Goal: Information Seeking & Learning: Check status

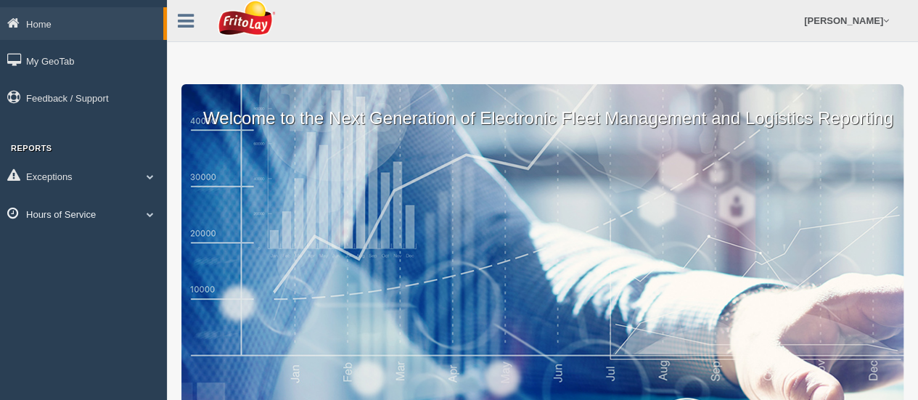
click at [148, 213] on span at bounding box center [150, 213] width 19 height 7
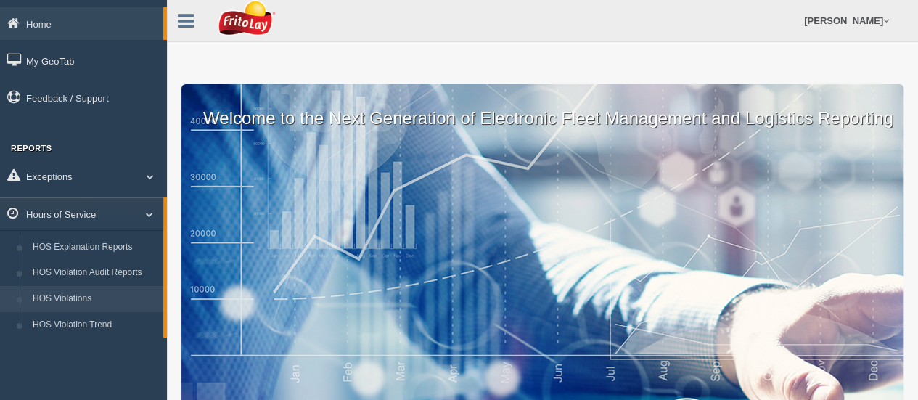
click at [84, 304] on link "HOS Violations" at bounding box center [94, 299] width 137 height 26
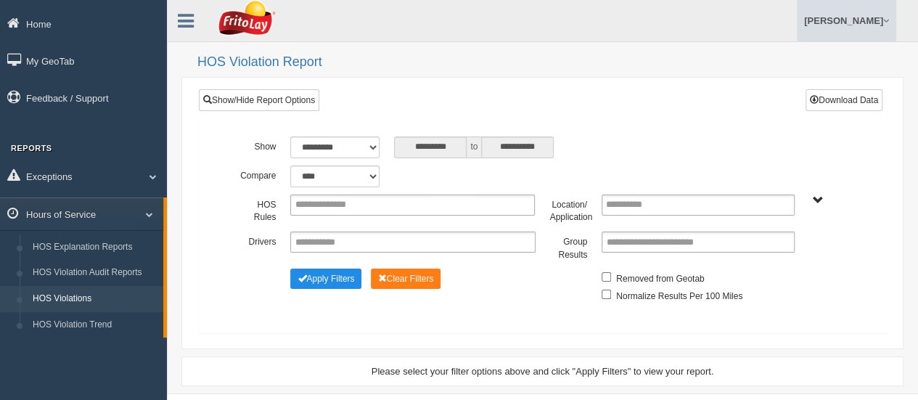
click at [840, 14] on link "[PERSON_NAME]" at bounding box center [845, 20] width 99 height 41
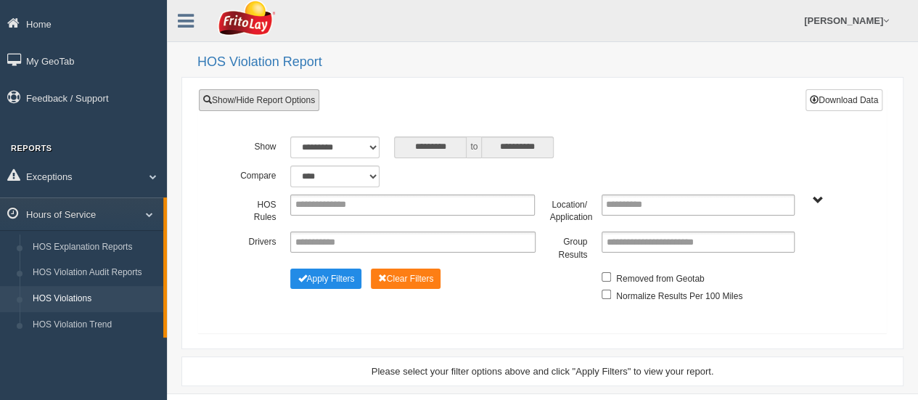
click at [302, 104] on link "Show/Hide Report Options" at bounding box center [259, 100] width 120 height 22
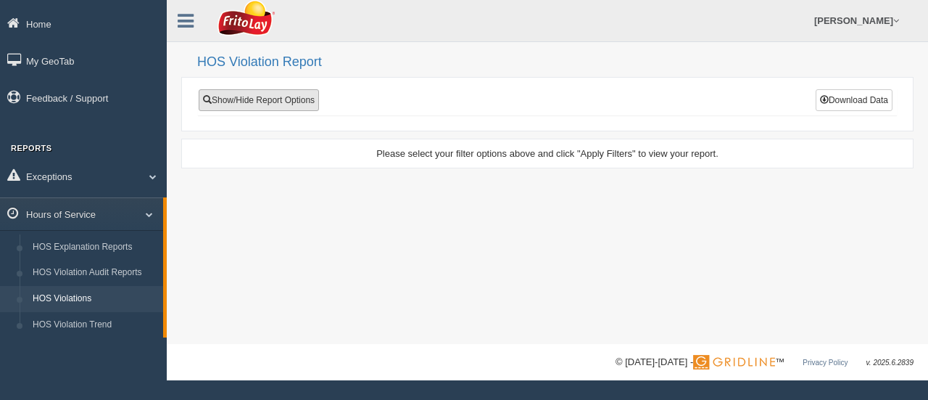
click at [302, 104] on link "Show/Hide Report Options" at bounding box center [259, 100] width 120 height 22
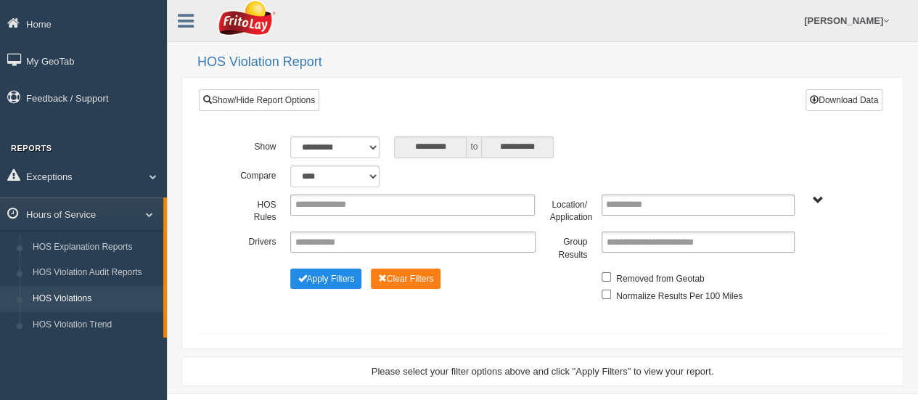
click at [814, 197] on span "CAPITAL DISTRICT 674-40004328" at bounding box center [817, 200] width 11 height 11
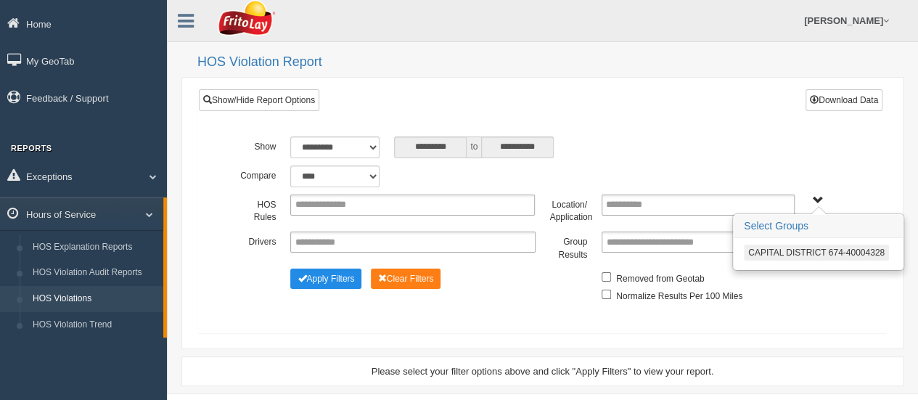
click at [816, 249] on button "CAPITAL DISTRICT 674-40004328" at bounding box center [815, 252] width 145 height 16
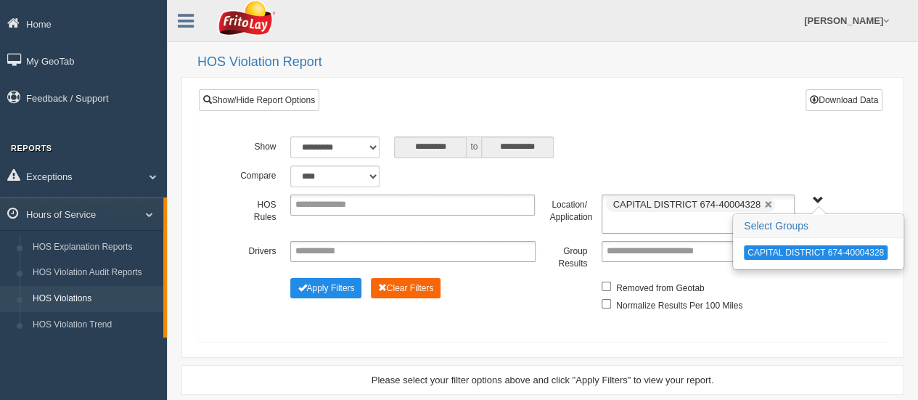
click at [399, 286] on button "Clear Filters" at bounding box center [406, 288] width 70 height 20
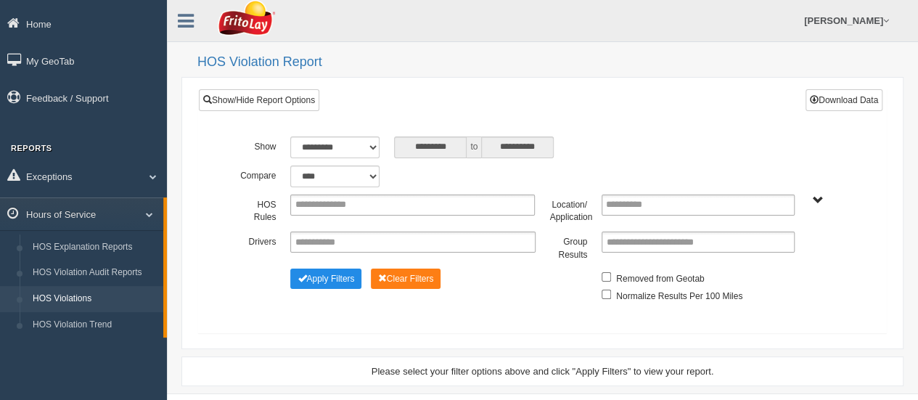
click at [818, 198] on span "CAPITAL DISTRICT 674-40004328" at bounding box center [817, 200] width 11 height 11
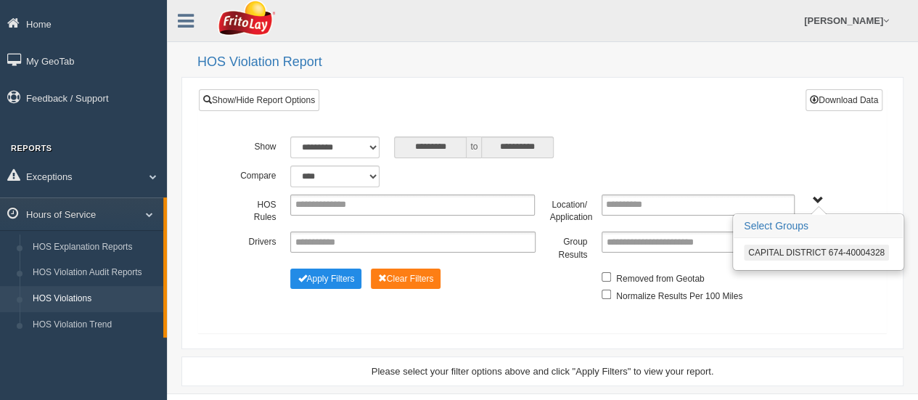
click at [818, 198] on span "CAPITAL DISTRICT 674-40004328" at bounding box center [817, 200] width 11 height 11
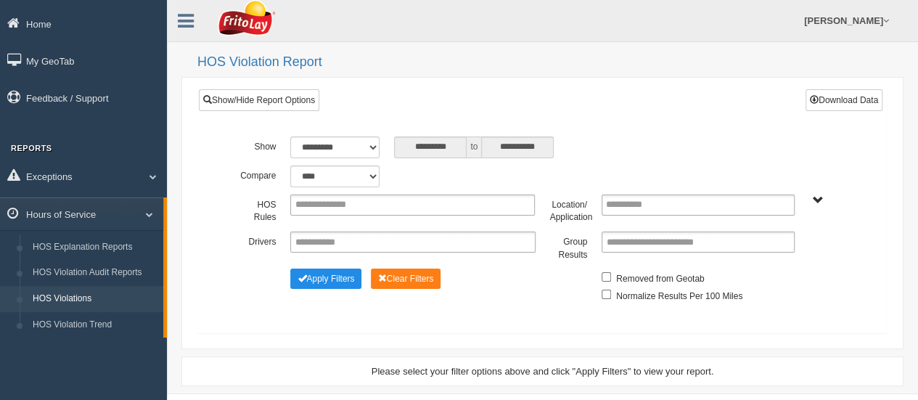
click at [818, 198] on span "CAPITAL DISTRICT 674-40004328" at bounding box center [817, 200] width 11 height 11
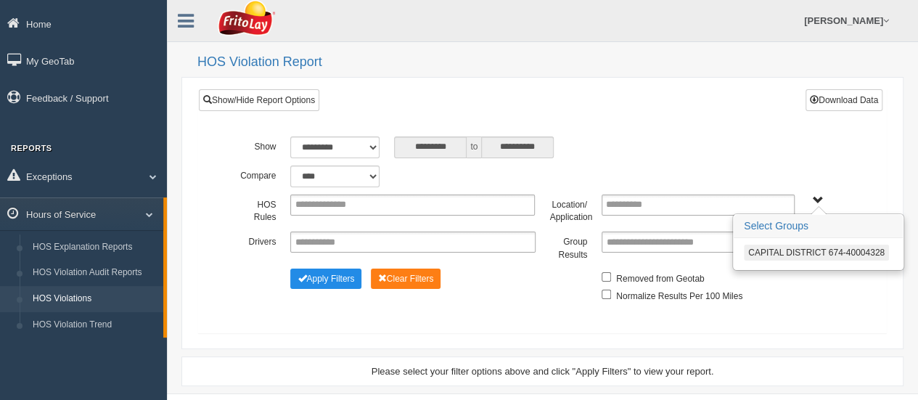
click at [784, 224] on h3 "Select Groups" at bounding box center [817, 226] width 169 height 23
click at [815, 198] on span "CAPITAL DISTRICT 674-40004328" at bounding box center [817, 200] width 11 height 11
